Goal: Information Seeking & Learning: Learn about a topic

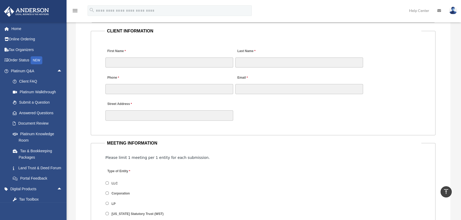
scroll to position [48, 0]
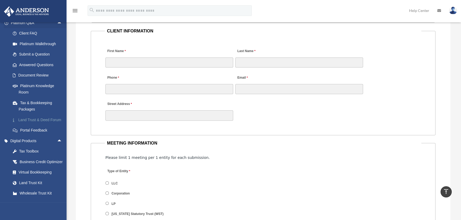
click at [28, 120] on link "Land Trust & Deed Forum" at bounding box center [38, 120] width 63 height 11
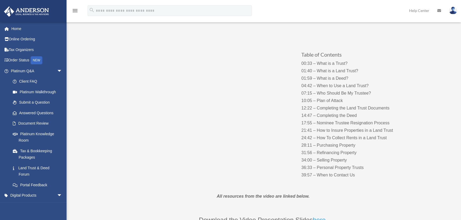
scroll to position [48, 0]
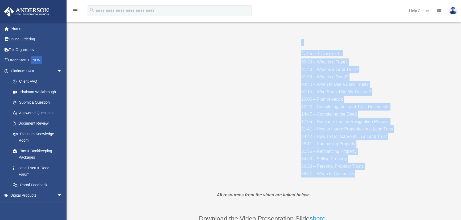
drag, startPoint x: 312, startPoint y: 59, endPoint x: 360, endPoint y: 174, distance: 124.5
click at [360, 174] on div "Table of Contents 00:33 – What is a Trust? 01:40 – What is a Land Trust? 01:59 …" at bounding box center [262, 108] width 287 height 154
click at [360, 174] on p "00:33 – What is a Trust? 01:40 – What is a Land Trust? 01:59 – What is a Deed? …" at bounding box center [353, 118] width 105 height 119
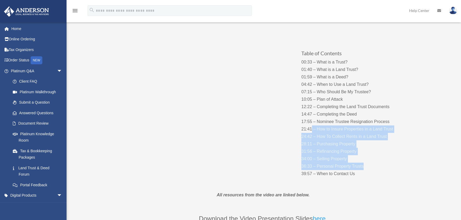
drag, startPoint x: 311, startPoint y: 129, endPoint x: 379, endPoint y: 168, distance: 77.9
click at [380, 168] on p "00:33 – What is a Trust? 01:40 – What is a Land Trust? 01:59 – What is a Deed? …" at bounding box center [353, 118] width 105 height 119
click at [379, 168] on p "00:33 – What is a Trust? 01:40 – What is a Land Trust? 01:59 – What is a Deed? …" at bounding box center [353, 118] width 105 height 119
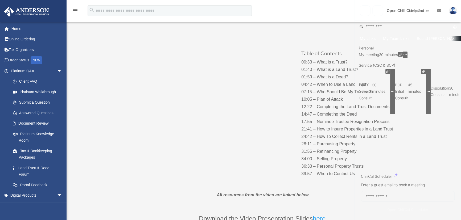
click at [418, 140] on span "Copy single-use link" at bounding box center [415, 137] width 34 height 7
